Goal: Navigation & Orientation: Find specific page/section

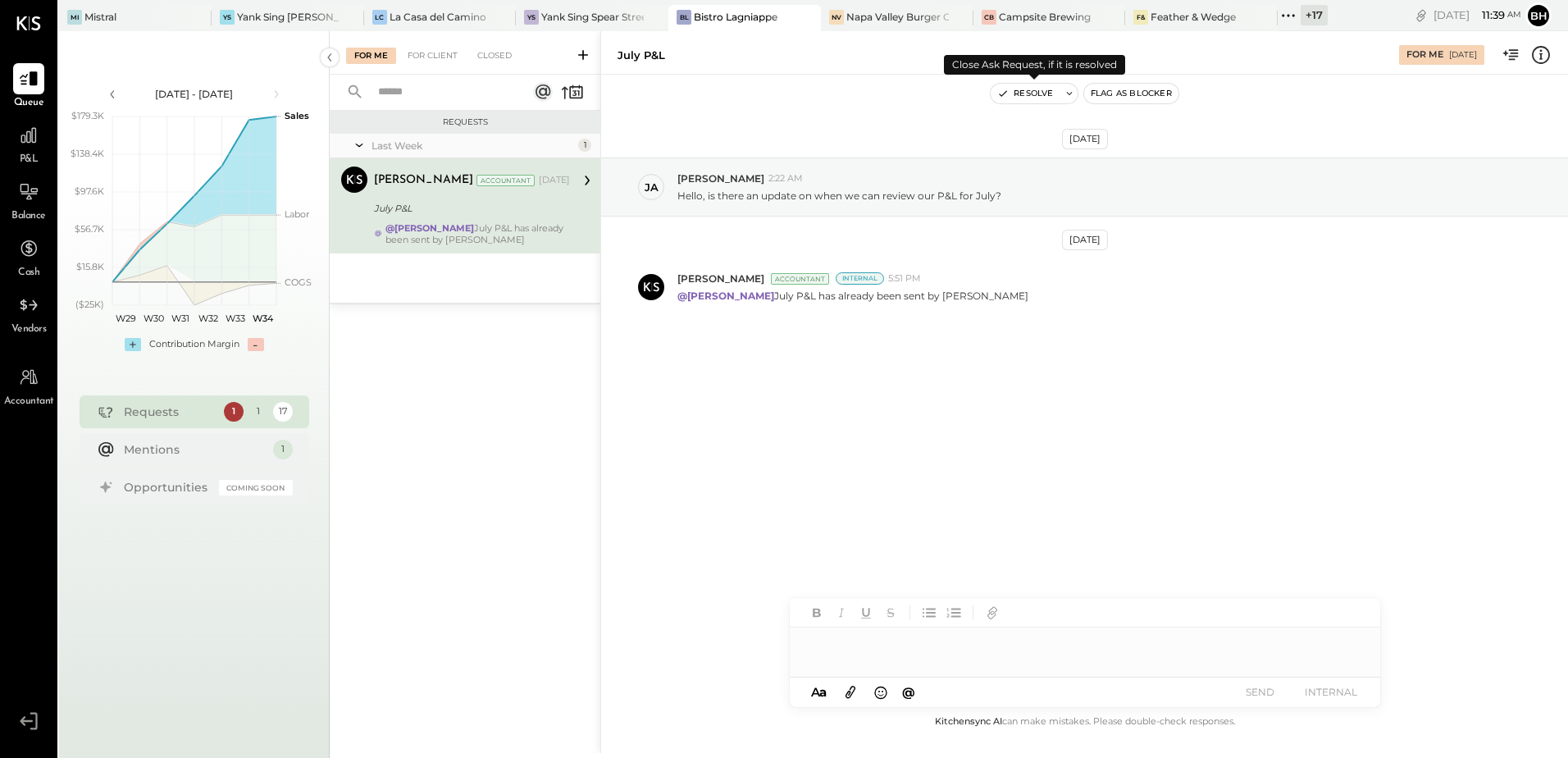
click at [1036, 98] on button "Resolve" at bounding box center [1025, 93] width 69 height 20
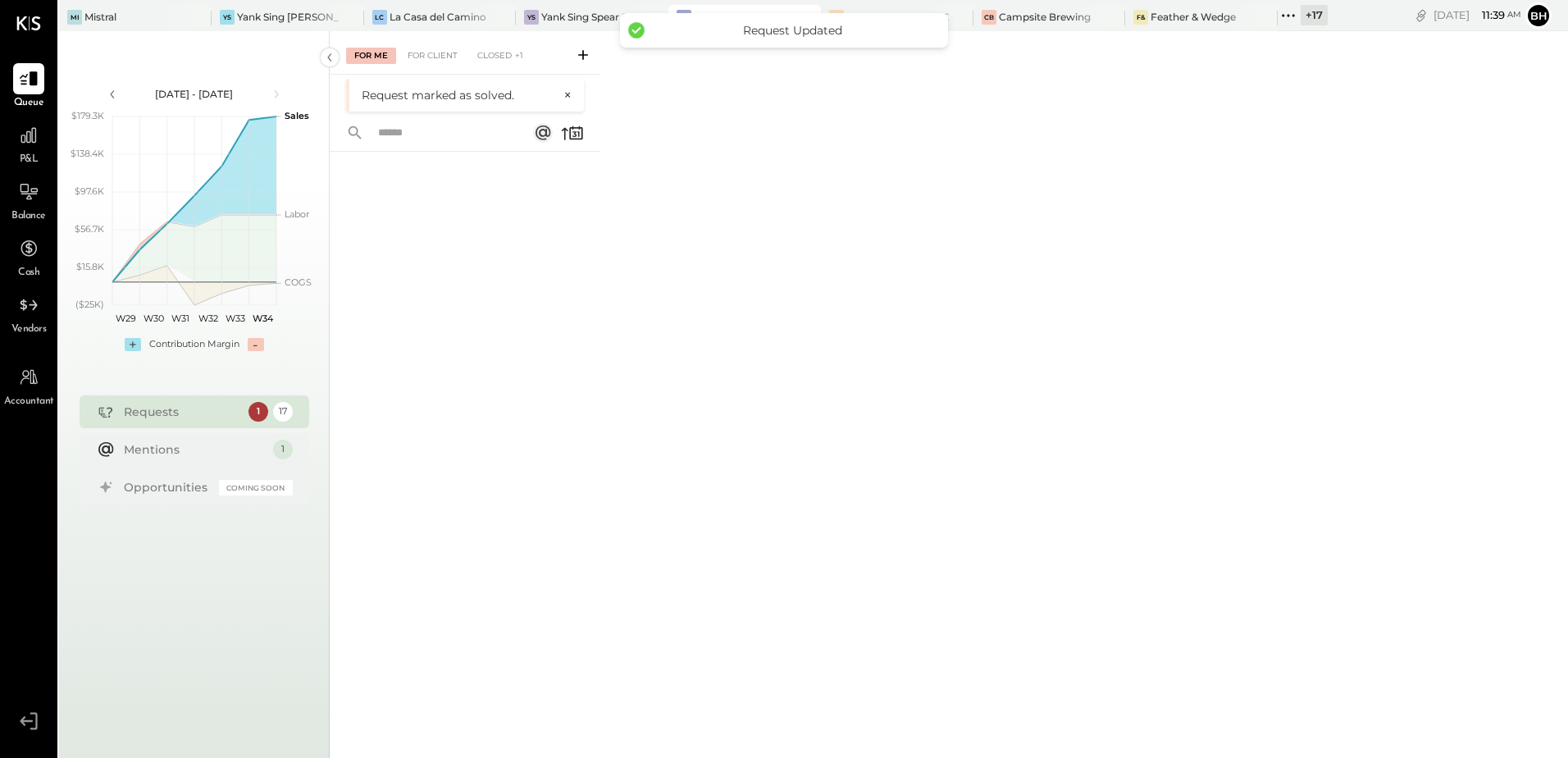
click at [428, 46] on div "For Me For Client Closed +1" at bounding box center [464, 53] width 271 height 43
click at [428, 54] on div "For Client" at bounding box center [432, 55] width 67 height 16
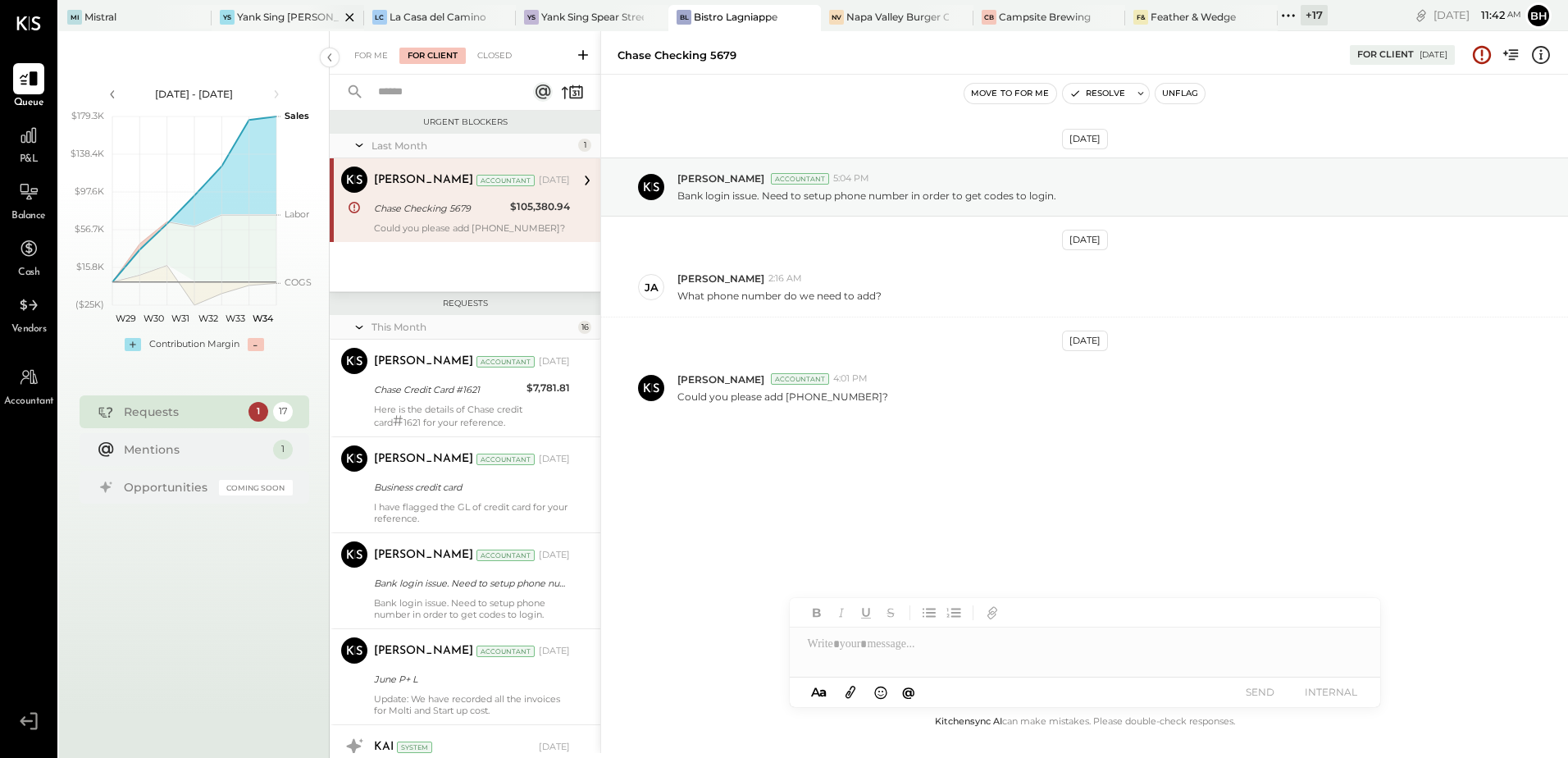
click at [293, 25] on div "YS Yank [GEOGRAPHIC_DATA][PERSON_NAME]" at bounding box center [288, 18] width 153 height 26
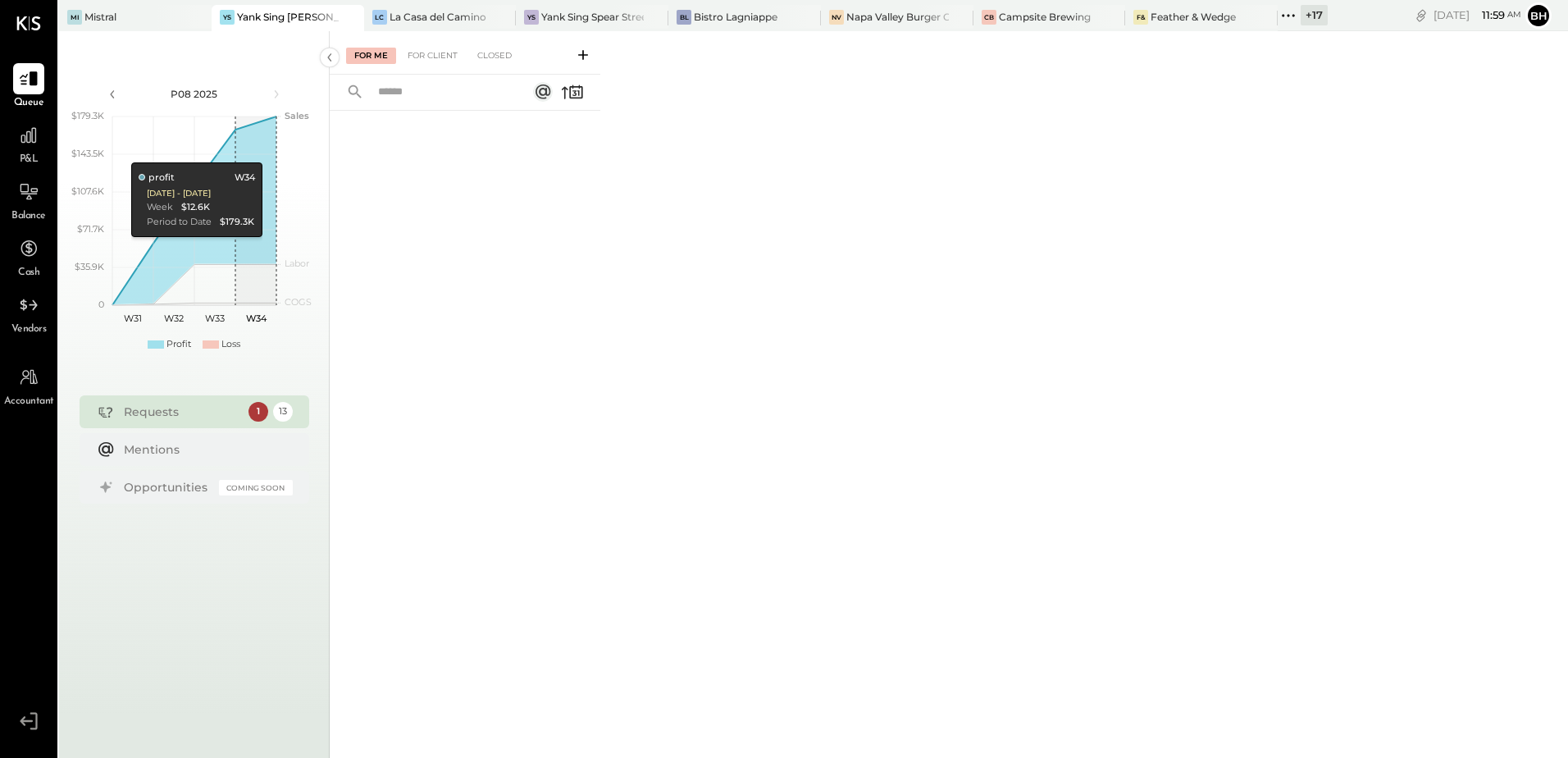
click at [821, 723] on div "For Me For Client Closed" at bounding box center [948, 392] width 1239 height 722
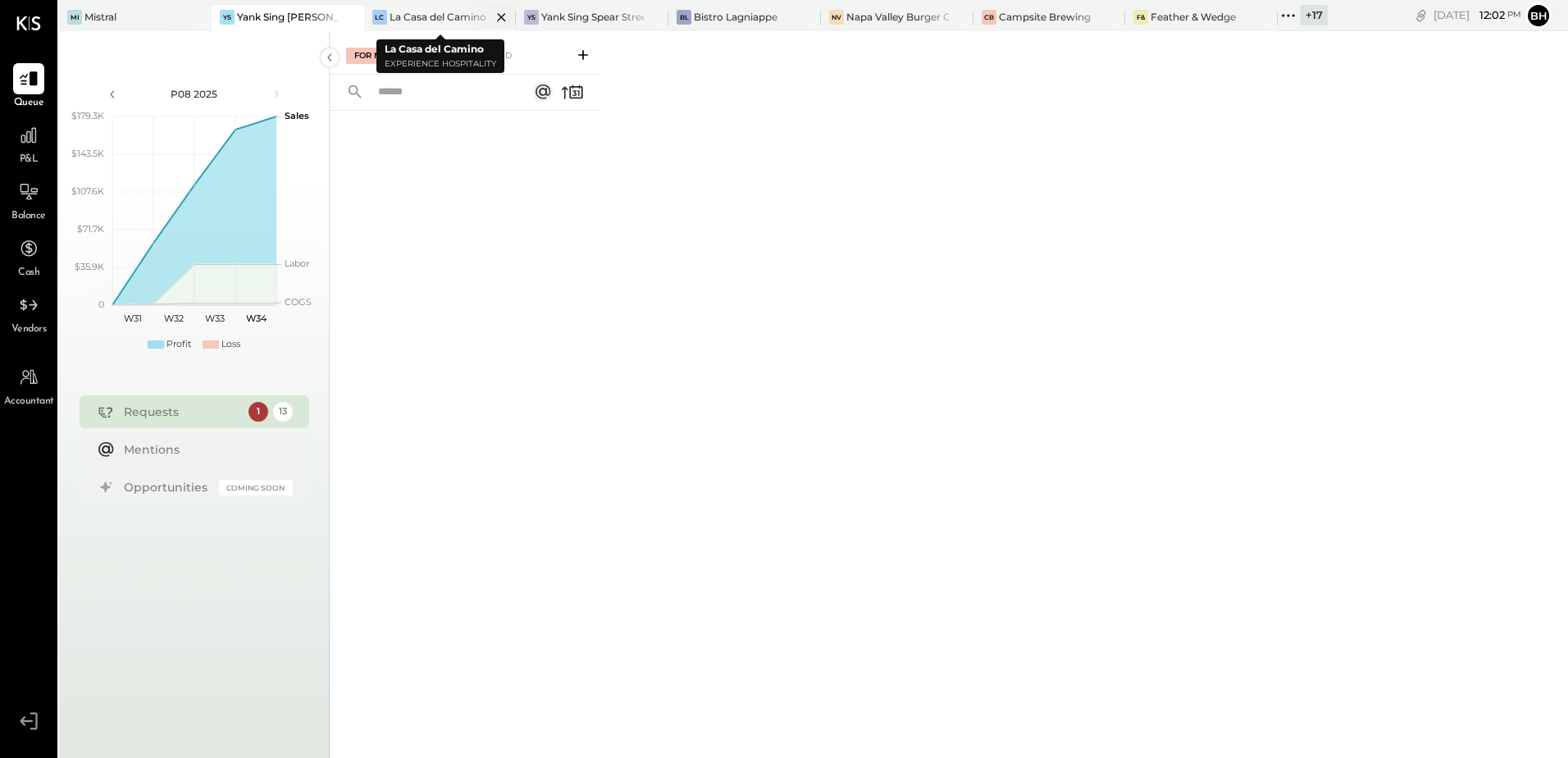
click at [445, 17] on div "La Casa del Camino" at bounding box center [438, 16] width 97 height 14
click at [413, 23] on div "La Casa del Camino" at bounding box center [438, 16] width 97 height 14
click at [201, 18] on icon at bounding box center [196, 16] width 8 height 8
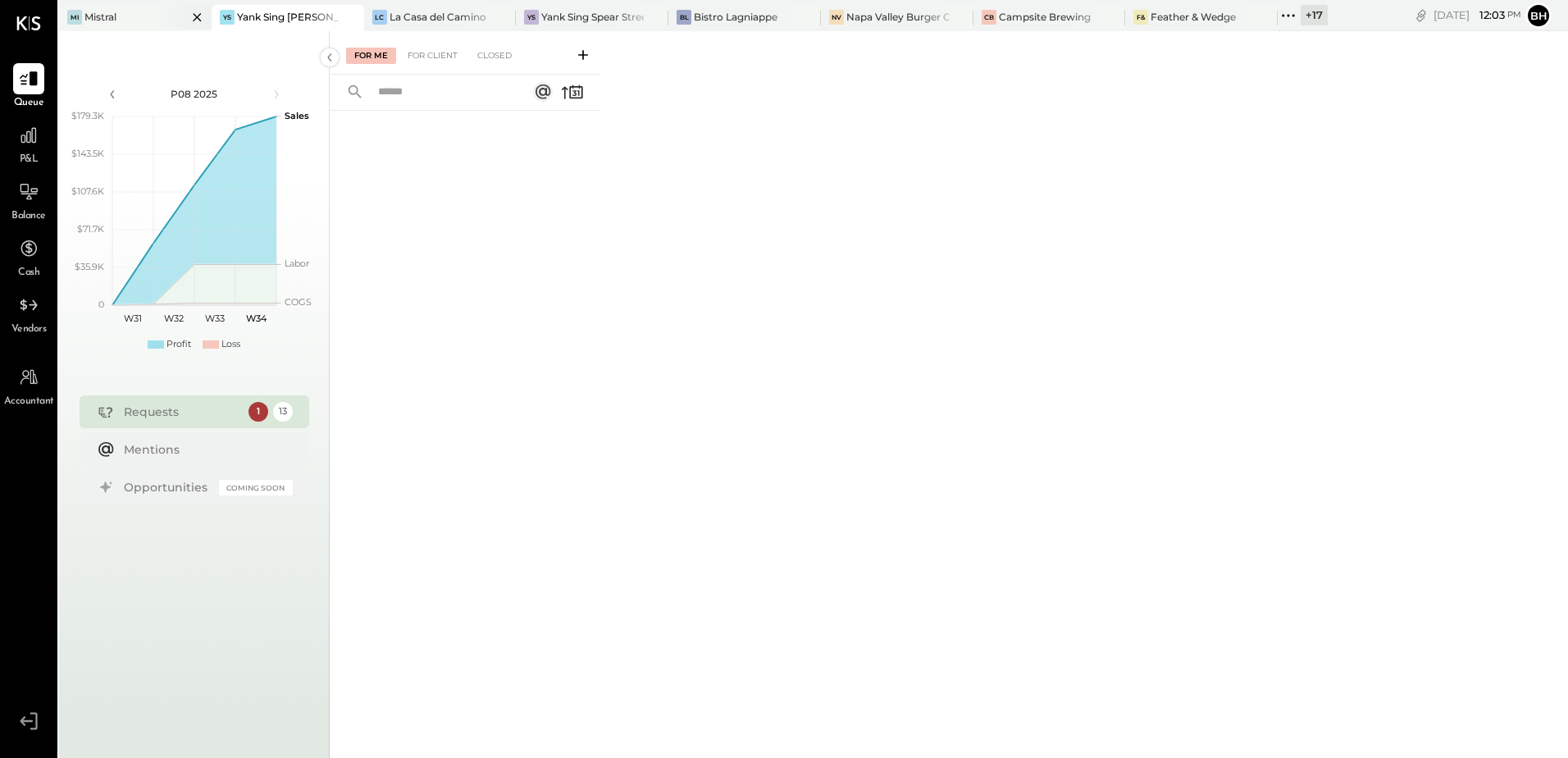
click at [127, 18] on div "Mi Mistral" at bounding box center [123, 16] width 128 height 15
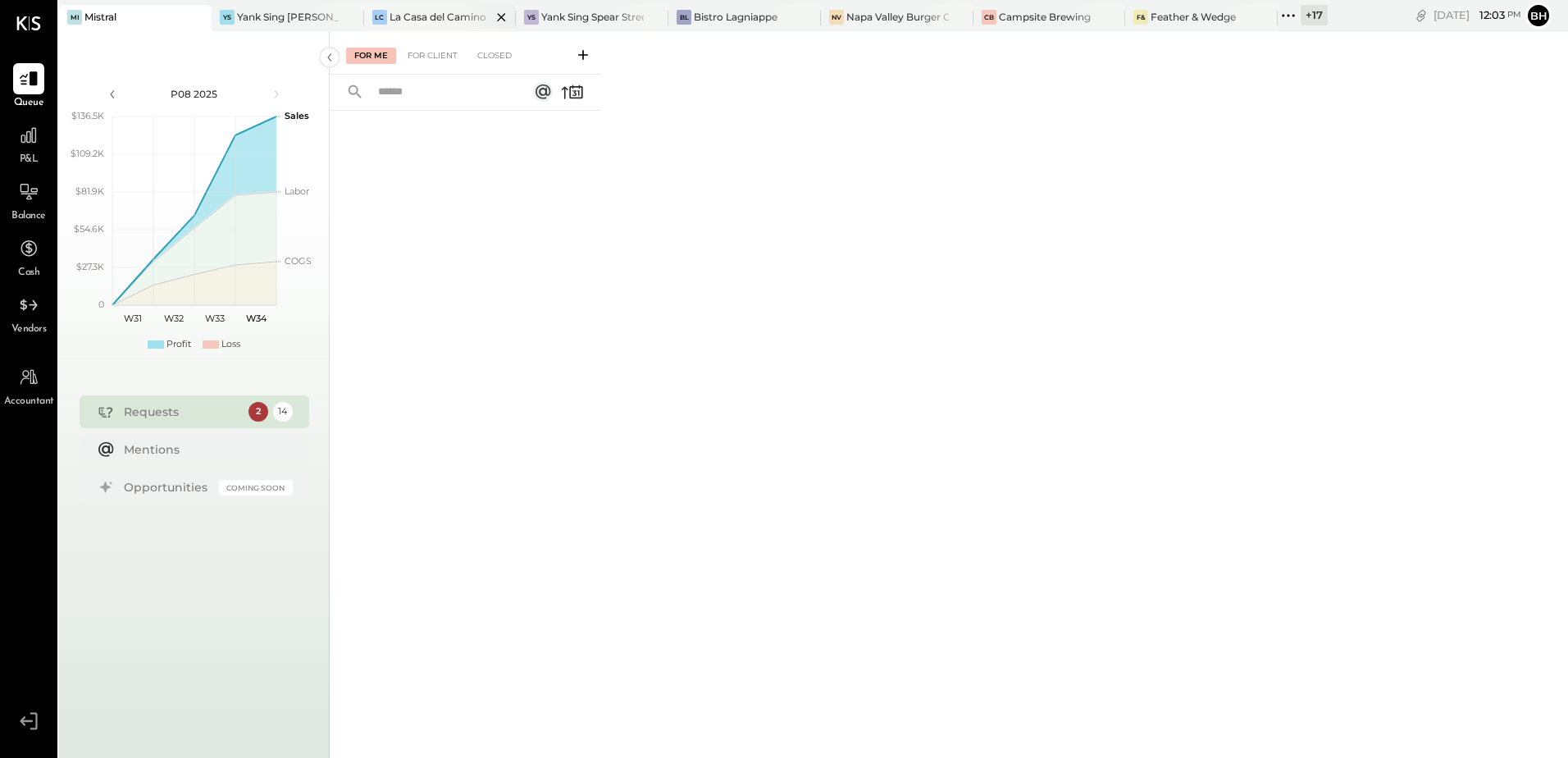
click at [443, 15] on div "La Casa del Camino" at bounding box center [438, 16] width 97 height 14
click at [301, 11] on div "Yank Sing [PERSON_NAME][GEOGRAPHIC_DATA]" at bounding box center [288, 16] width 103 height 14
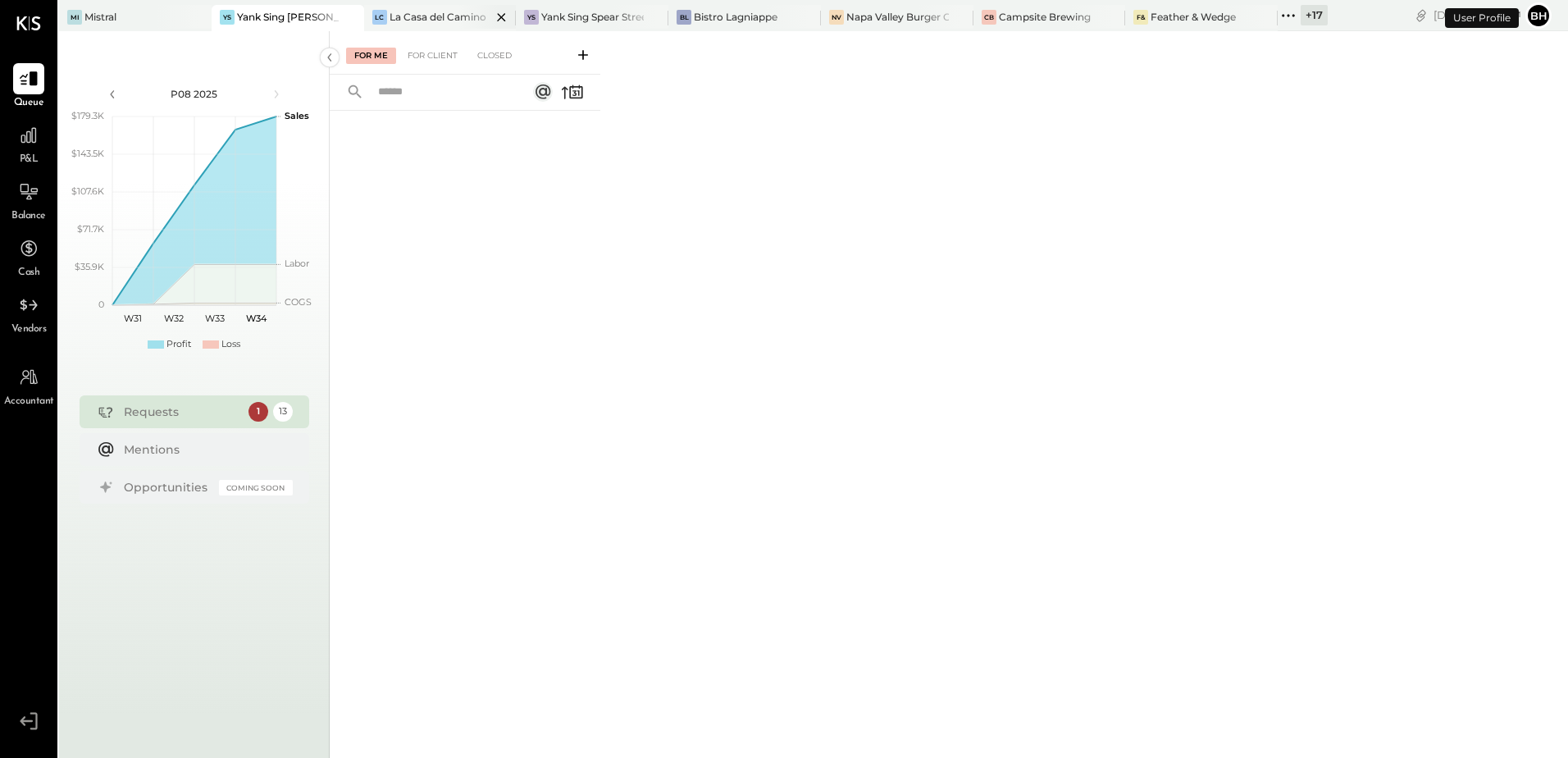
click at [449, 14] on div "La Casa del Camino" at bounding box center [438, 16] width 97 height 14
click at [569, 16] on div "Yank Sing Spear Street" at bounding box center [592, 16] width 103 height 14
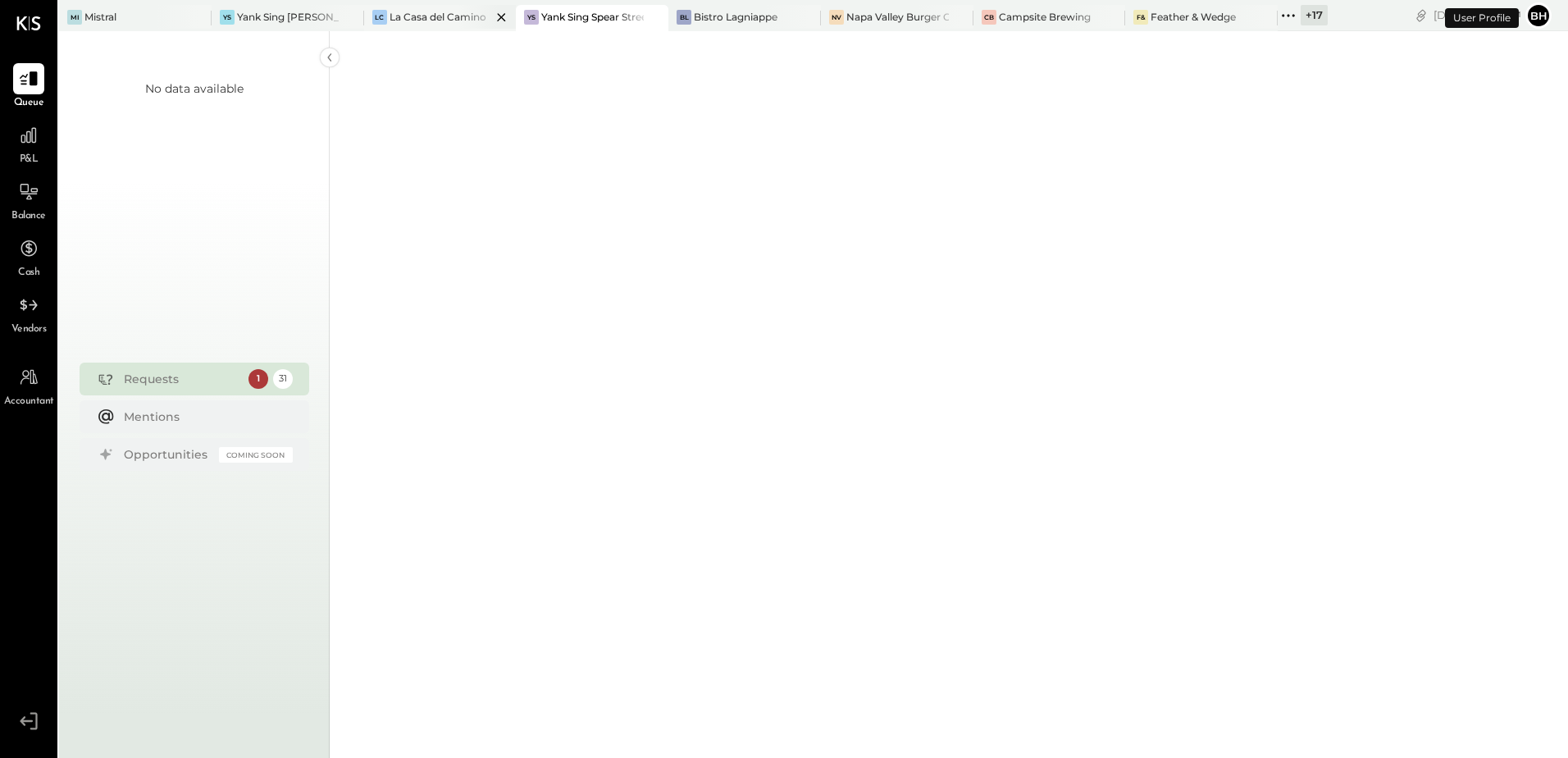
click at [501, 15] on icon at bounding box center [501, 17] width 21 height 20
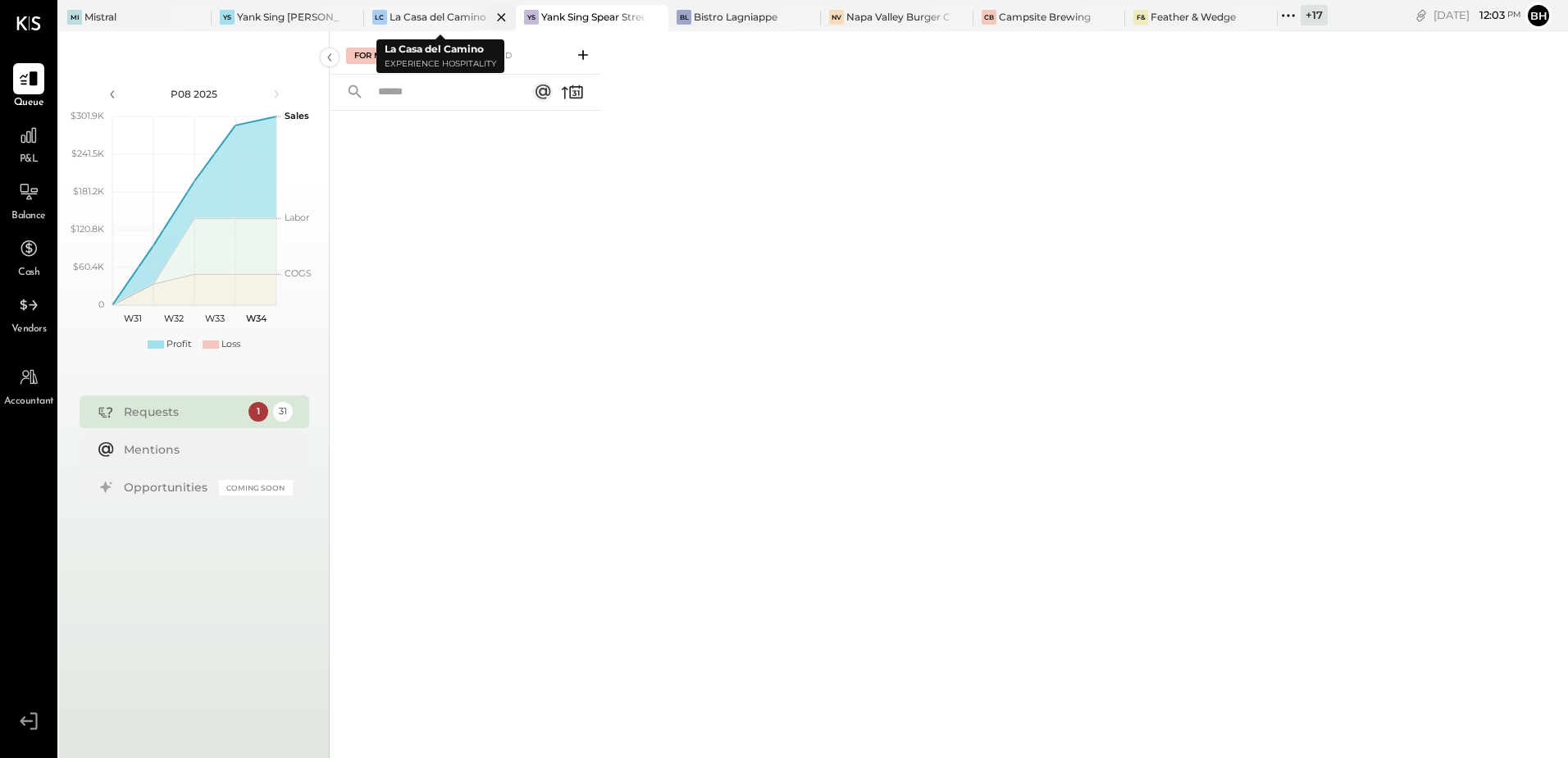
click at [501, 15] on icon at bounding box center [501, 17] width 21 height 20
click at [505, 18] on icon at bounding box center [501, 17] width 21 height 20
drag, startPoint x: 474, startPoint y: 17, endPoint x: 983, endPoint y: 309, distance: 586.8
click at [983, 309] on div "For Me For Client Closed" at bounding box center [948, 392] width 1239 height 722
